Goal: Information Seeking & Learning: Learn about a topic

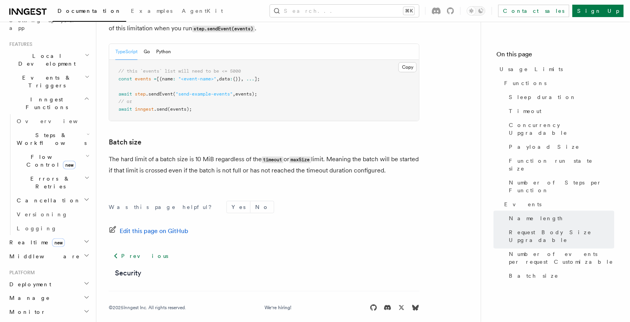
scroll to position [92, 0]
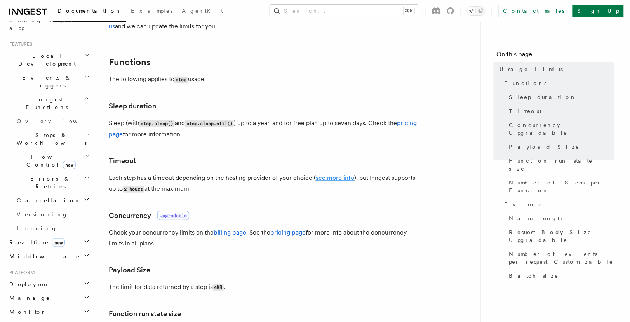
click at [339, 179] on link "see more info" at bounding box center [335, 177] width 38 height 7
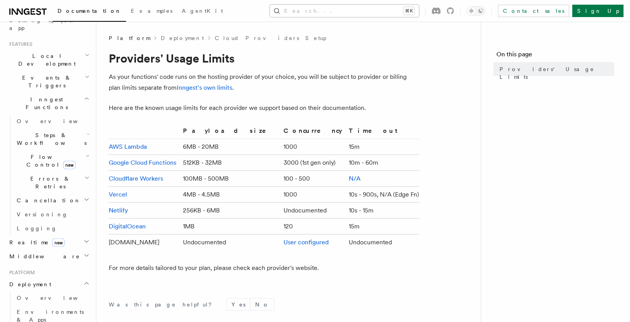
click at [414, 14] on button "Search... ⌘K" at bounding box center [344, 11] width 149 height 12
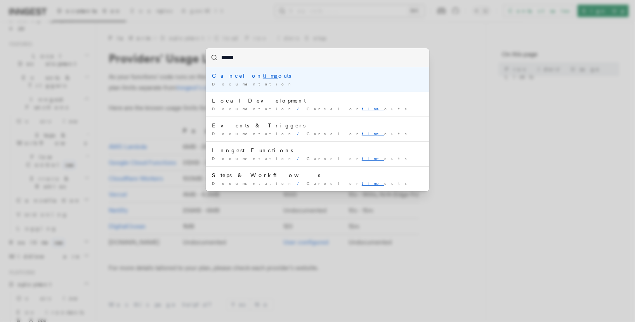
type input "*******"
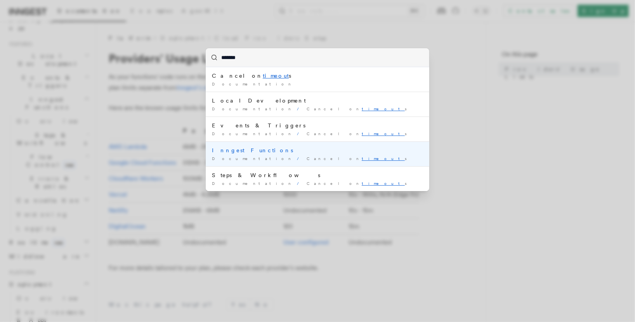
click at [291, 156] on div "Documentation / Cancel on timeout s /" at bounding box center [317, 159] width 211 height 6
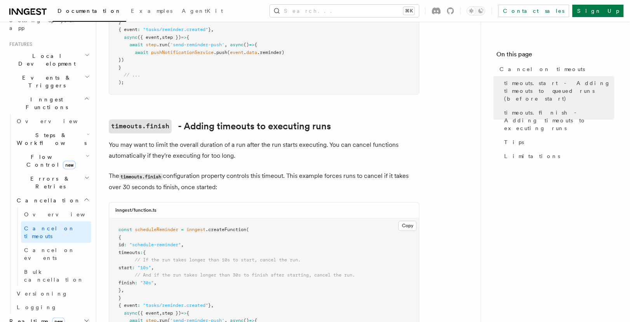
scroll to position [361, 0]
